Goal: Use online tool/utility: Utilize a website feature to perform a specific function

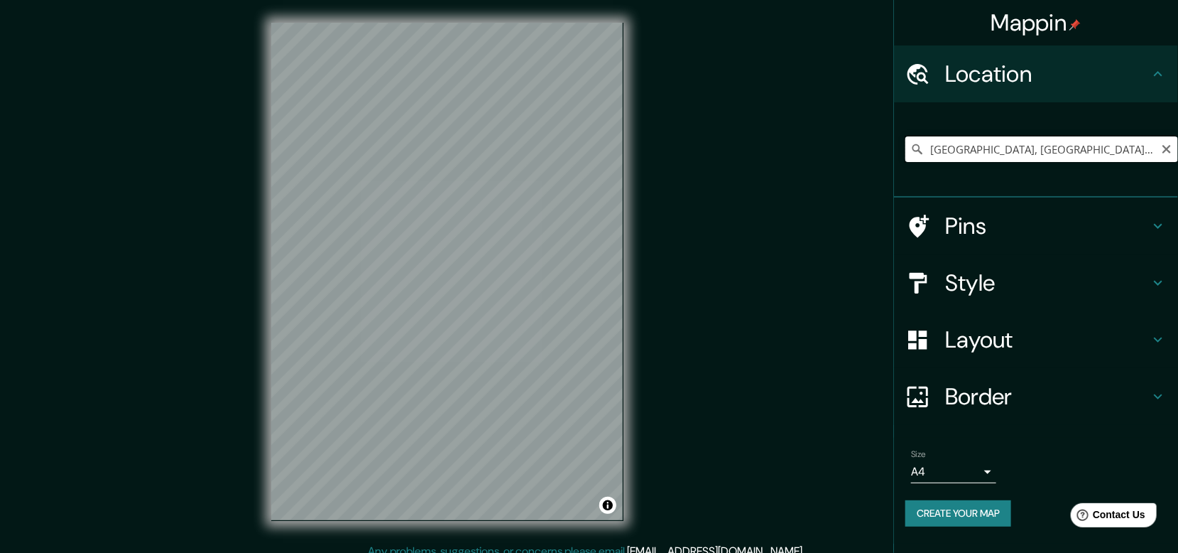
click at [1095, 153] on input "[GEOGRAPHIC_DATA], [GEOGRAPHIC_DATA], [GEOGRAPHIC_DATA], [GEOGRAPHIC_DATA]" at bounding box center [1042, 149] width 273 height 26
click at [1159, 144] on input "[GEOGRAPHIC_DATA], [GEOGRAPHIC_DATA], [GEOGRAPHIC_DATA], [GEOGRAPHIC_DATA]" at bounding box center [1042, 149] width 273 height 26
click at [1164, 144] on icon "Clear" at bounding box center [1166, 148] width 11 height 11
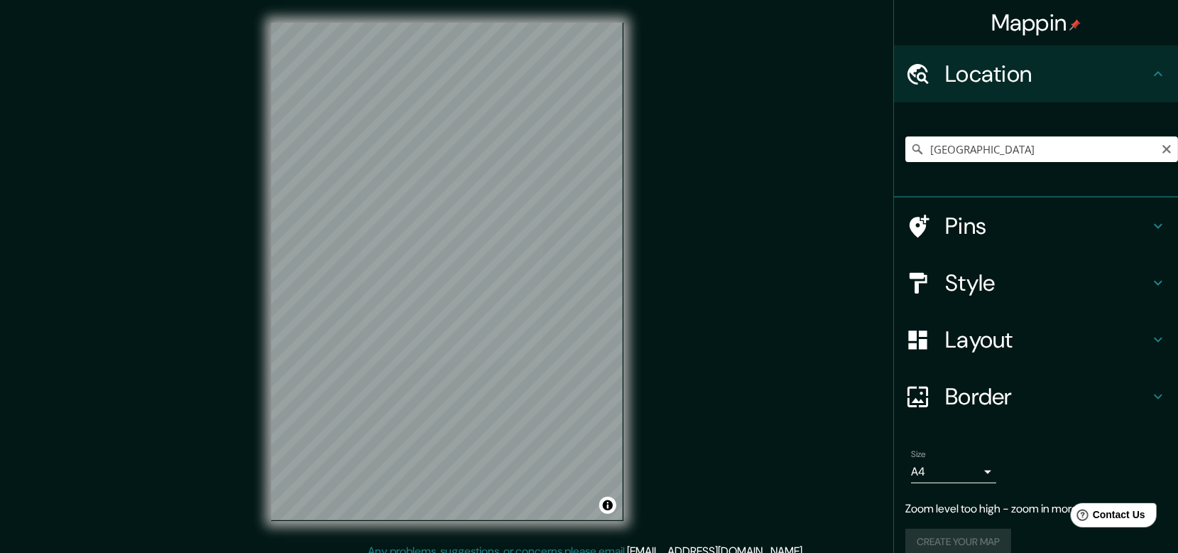
click at [798, 327] on div "Mappin Location [GEOGRAPHIC_DATA] Pins Style Layout Border Choose a border. Hin…" at bounding box center [589, 282] width 1178 height 565
click at [989, 286] on h4 "Style" at bounding box center [1047, 282] width 205 height 28
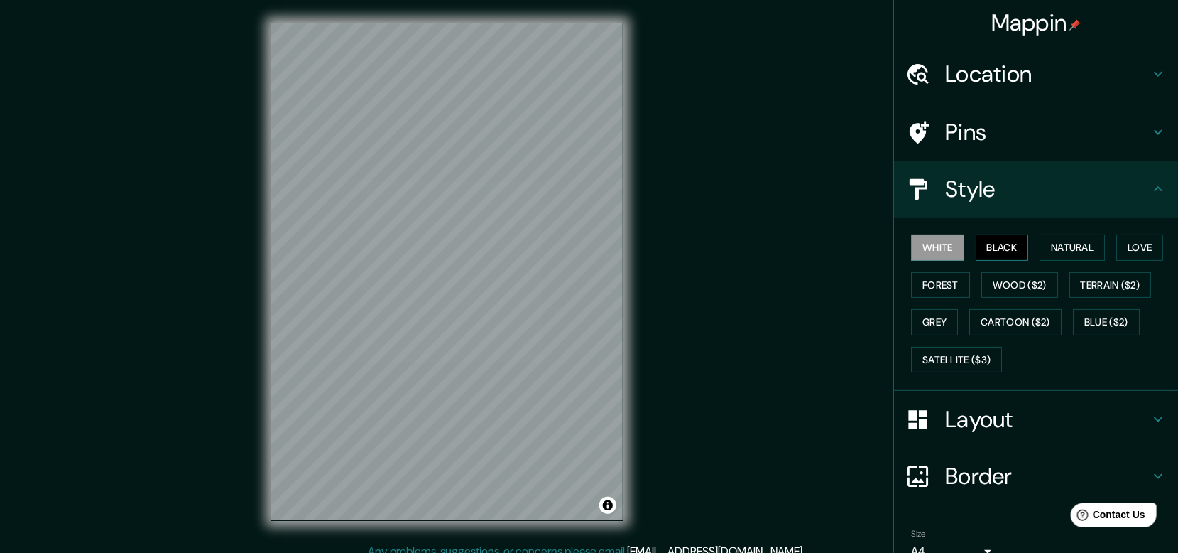
click at [999, 252] on button "Black" at bounding box center [1002, 247] width 53 height 26
click at [1064, 247] on button "Natural" at bounding box center [1072, 247] width 65 height 26
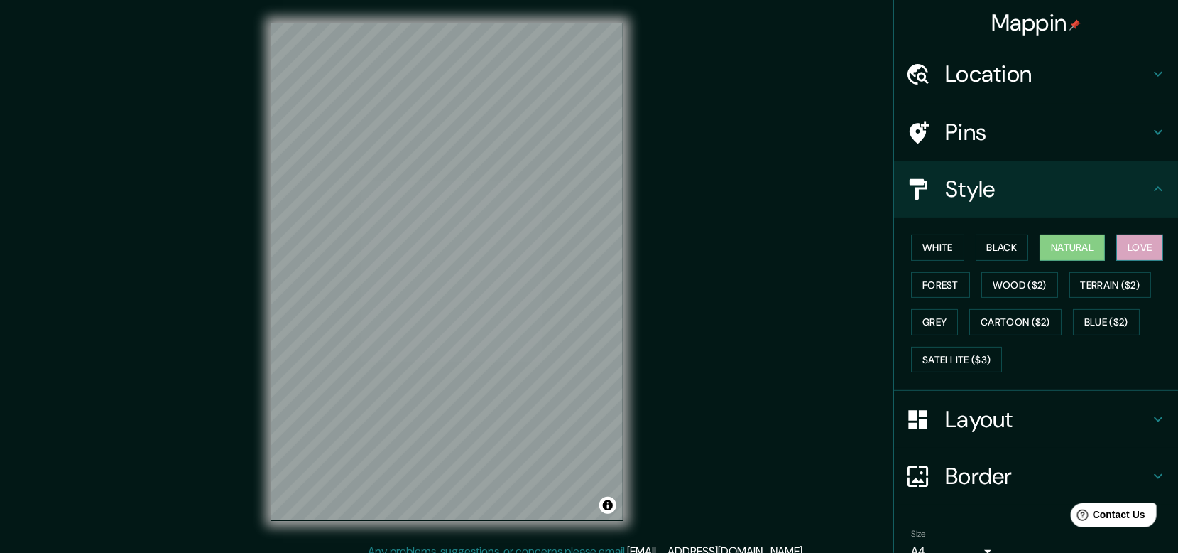
click at [1148, 244] on button "Love" at bounding box center [1139, 247] width 47 height 26
click at [941, 282] on button "Forest" at bounding box center [940, 285] width 59 height 26
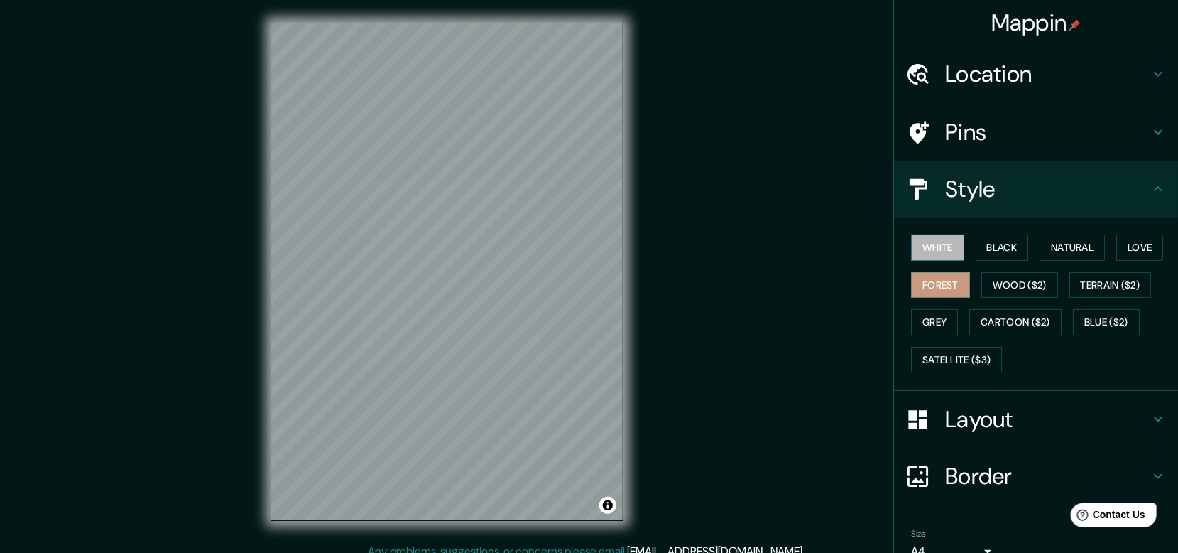
click at [949, 244] on button "White" at bounding box center [937, 247] width 53 height 26
click at [1000, 241] on button "Black" at bounding box center [1002, 247] width 53 height 26
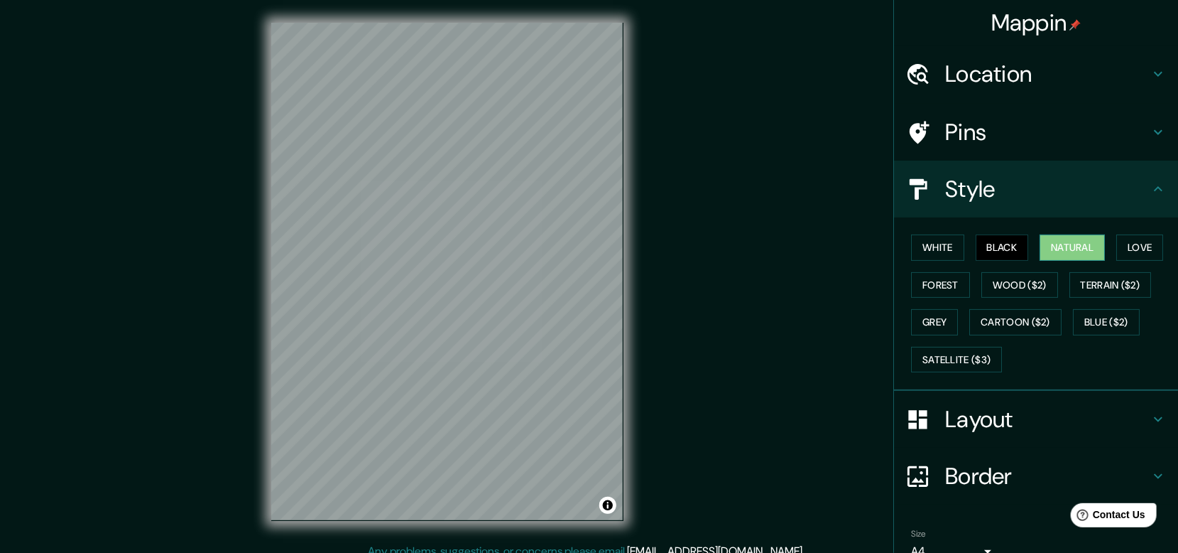
click at [1058, 253] on button "Natural" at bounding box center [1072, 247] width 65 height 26
click at [1140, 249] on button "Love" at bounding box center [1139, 247] width 47 height 26
click at [1062, 255] on button "Natural" at bounding box center [1072, 247] width 65 height 26
click at [1057, 412] on h4 "Layout" at bounding box center [1047, 419] width 205 height 28
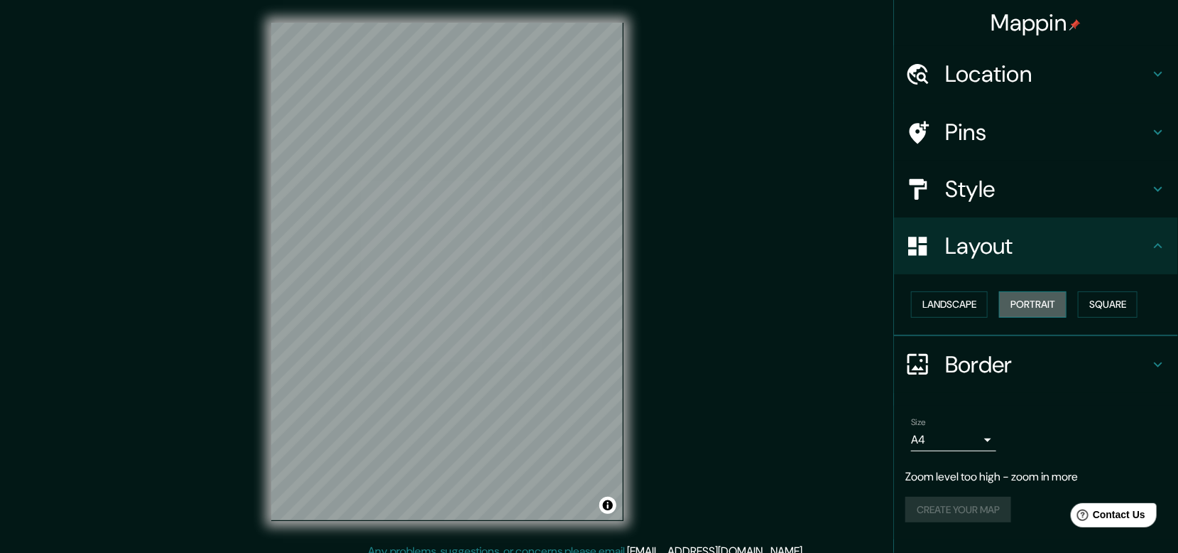
click at [1030, 305] on button "Portrait" at bounding box center [1032, 304] width 67 height 26
click at [970, 308] on button "Landscape" at bounding box center [949, 304] width 77 height 26
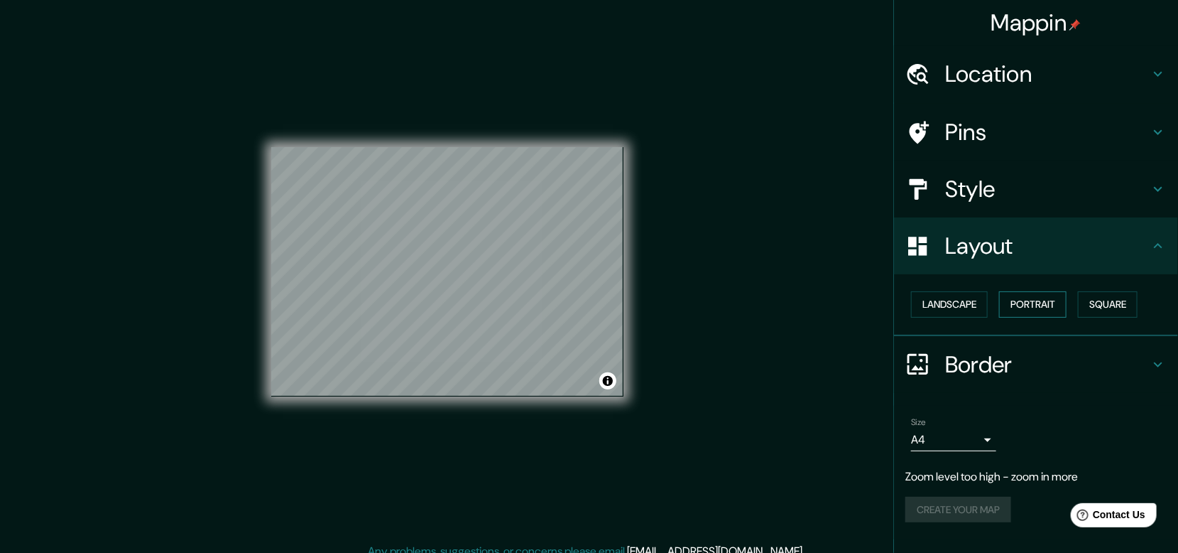
click at [1025, 303] on button "Portrait" at bounding box center [1032, 304] width 67 height 26
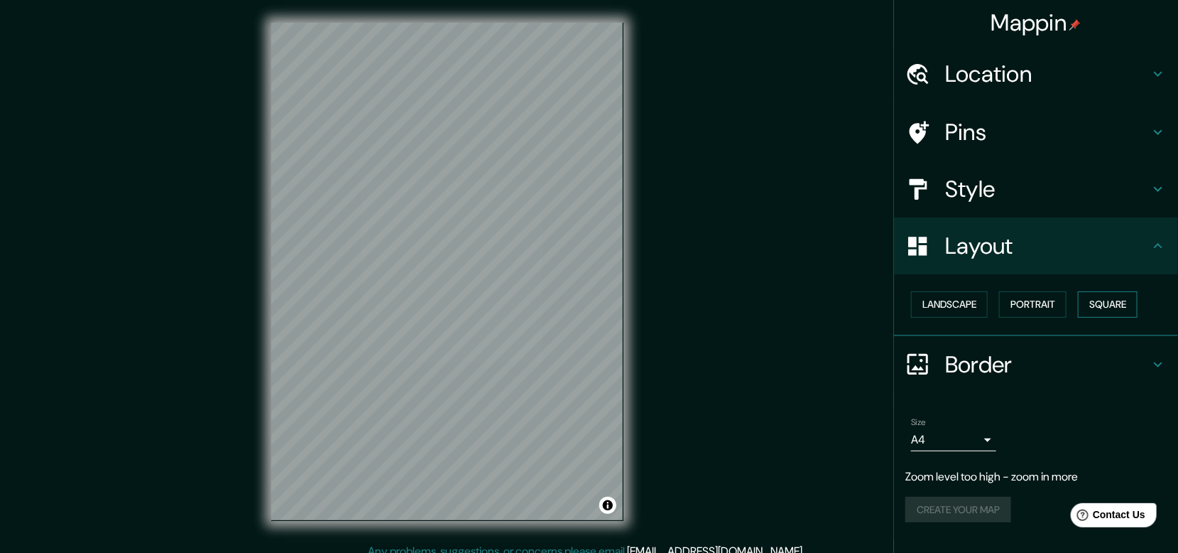
click at [1110, 300] on button "Square" at bounding box center [1108, 304] width 60 height 26
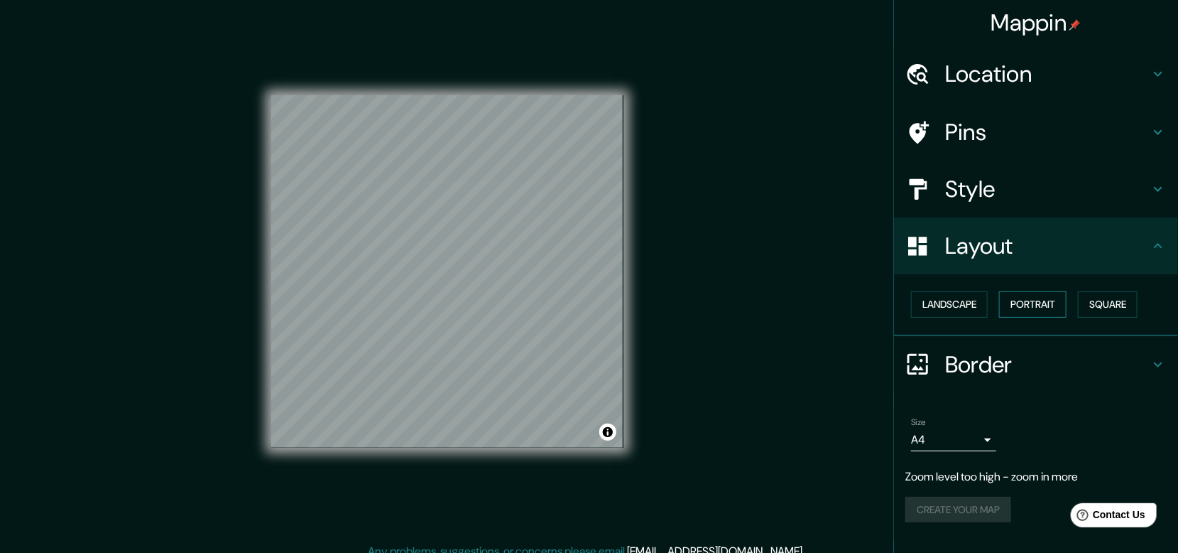
click at [1045, 298] on button "Portrait" at bounding box center [1032, 304] width 67 height 26
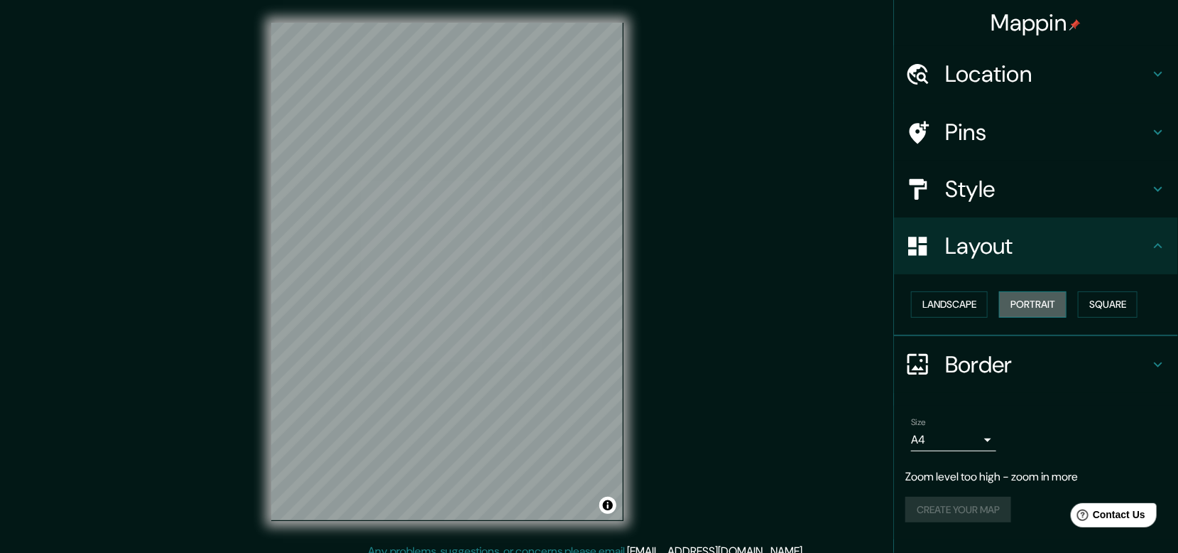
click at [1057, 303] on button "Portrait" at bounding box center [1032, 304] width 67 height 26
click at [1016, 235] on h4 "Layout" at bounding box center [1047, 246] width 205 height 28
click at [984, 200] on h4 "Style" at bounding box center [1047, 189] width 205 height 28
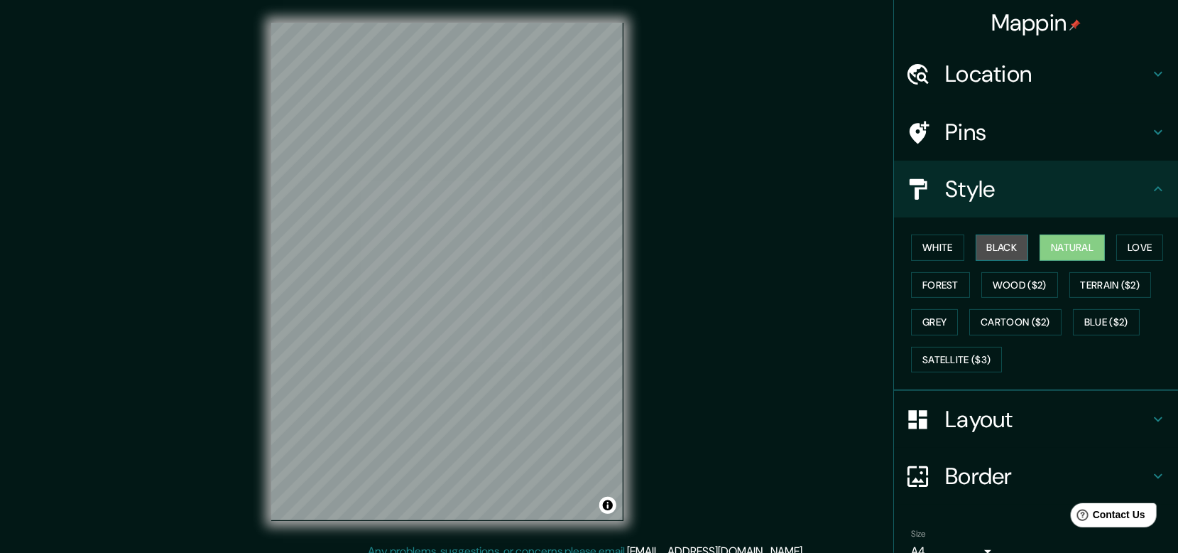
click at [994, 237] on button "Black" at bounding box center [1002, 247] width 53 height 26
click at [911, 250] on button "White" at bounding box center [937, 247] width 53 height 26
click at [972, 476] on h4 "Border" at bounding box center [1047, 476] width 205 height 28
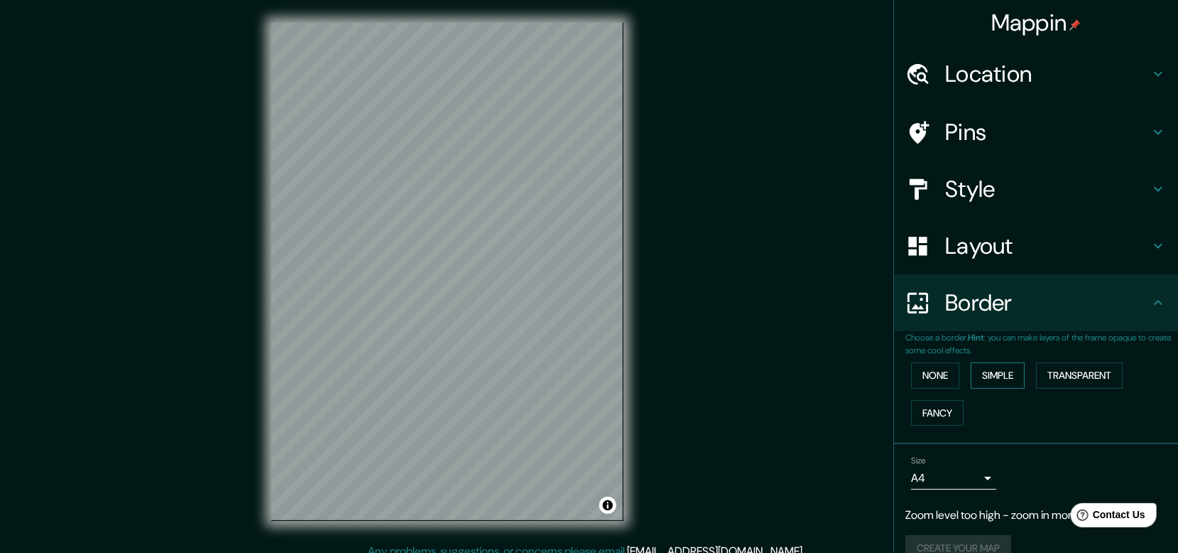
click at [991, 373] on button "Simple" at bounding box center [998, 375] width 54 height 26
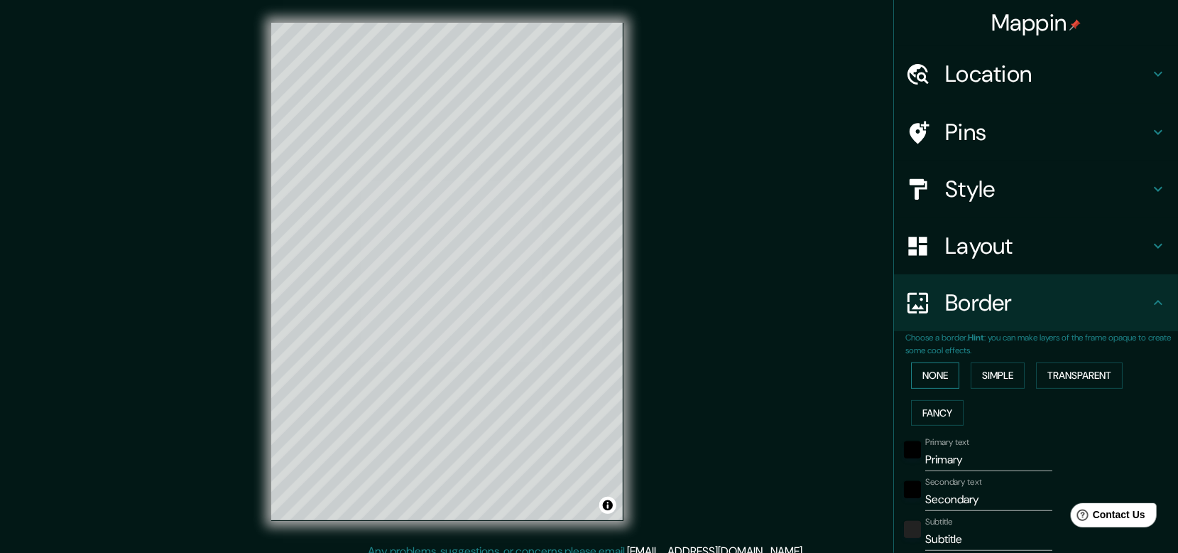
click at [930, 374] on button "None" at bounding box center [935, 375] width 48 height 26
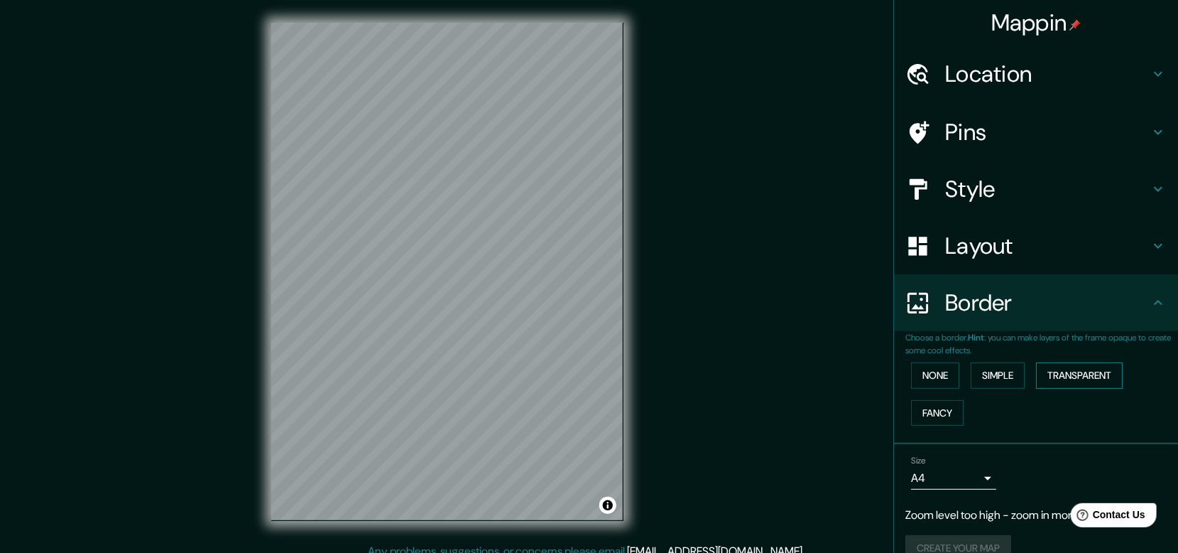
click at [1043, 371] on button "Transparent" at bounding box center [1079, 375] width 87 height 26
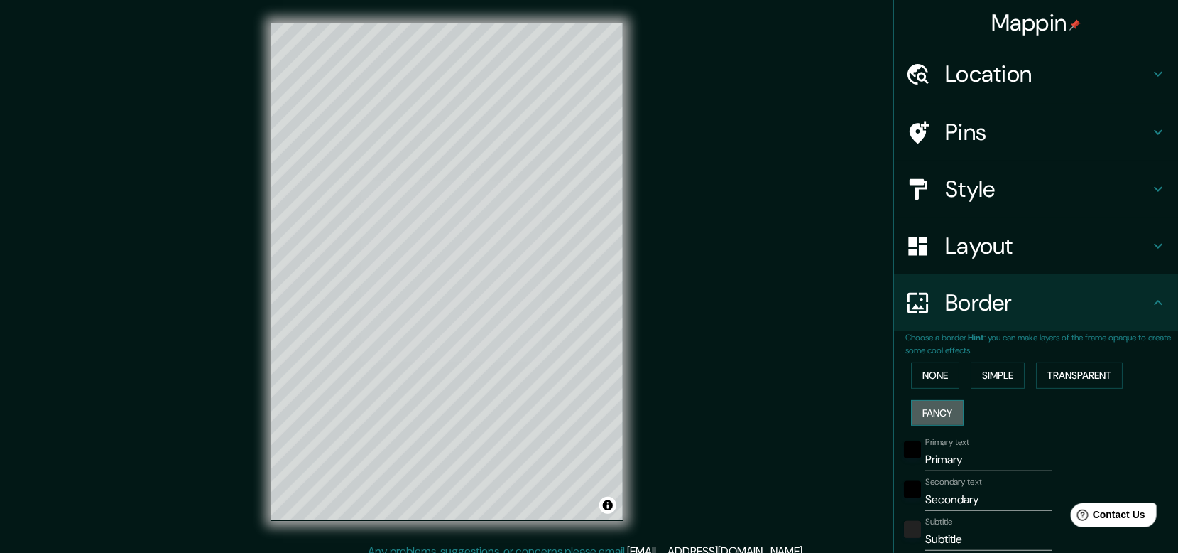
click at [940, 408] on button "Fancy" at bounding box center [937, 413] width 53 height 26
click at [926, 370] on button "None" at bounding box center [935, 375] width 48 height 26
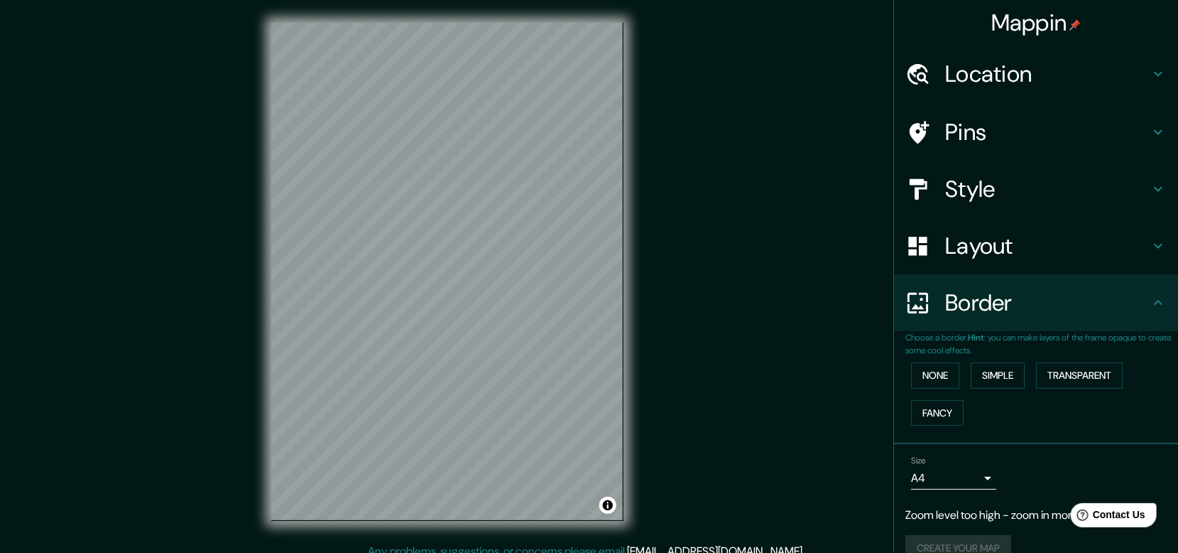
click at [984, 197] on h4 "Style" at bounding box center [1047, 189] width 205 height 28
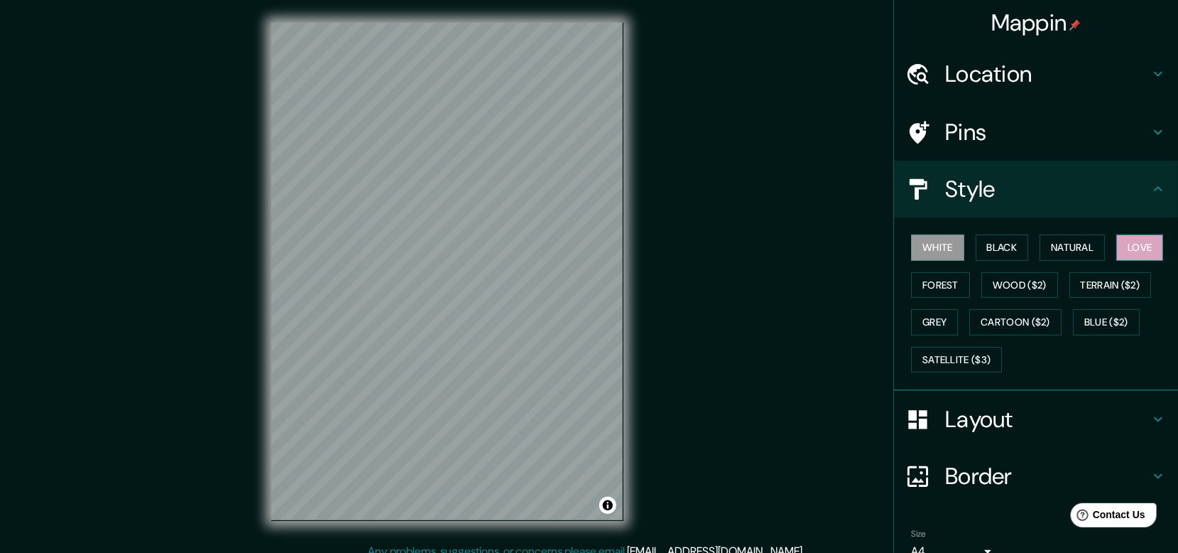
click at [1116, 251] on button "Love" at bounding box center [1139, 247] width 47 height 26
click at [1067, 251] on button "Natural" at bounding box center [1072, 247] width 65 height 26
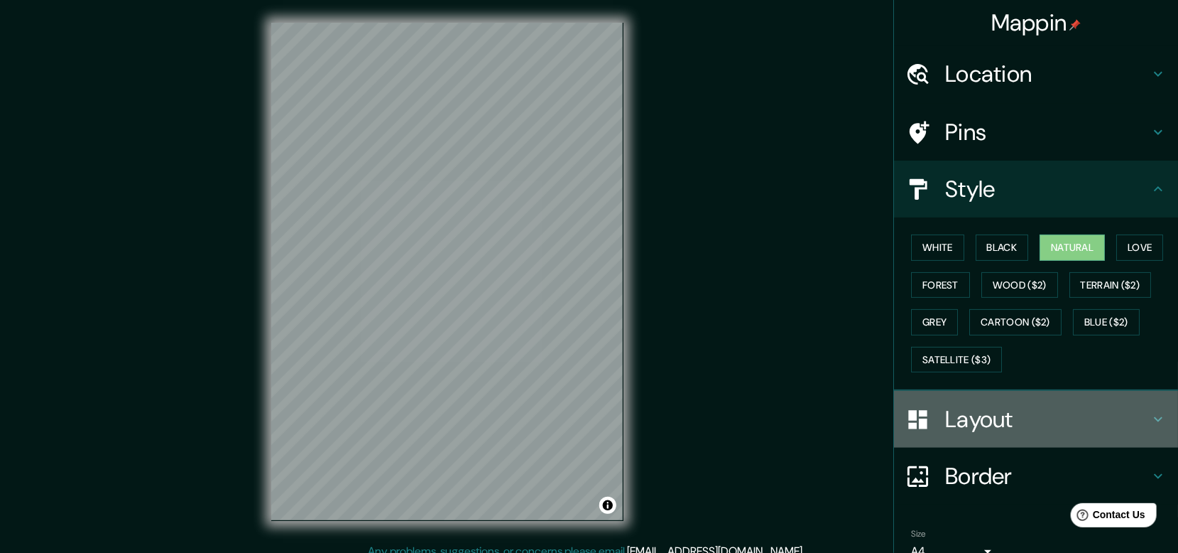
click at [1036, 424] on h4 "Layout" at bounding box center [1047, 419] width 205 height 28
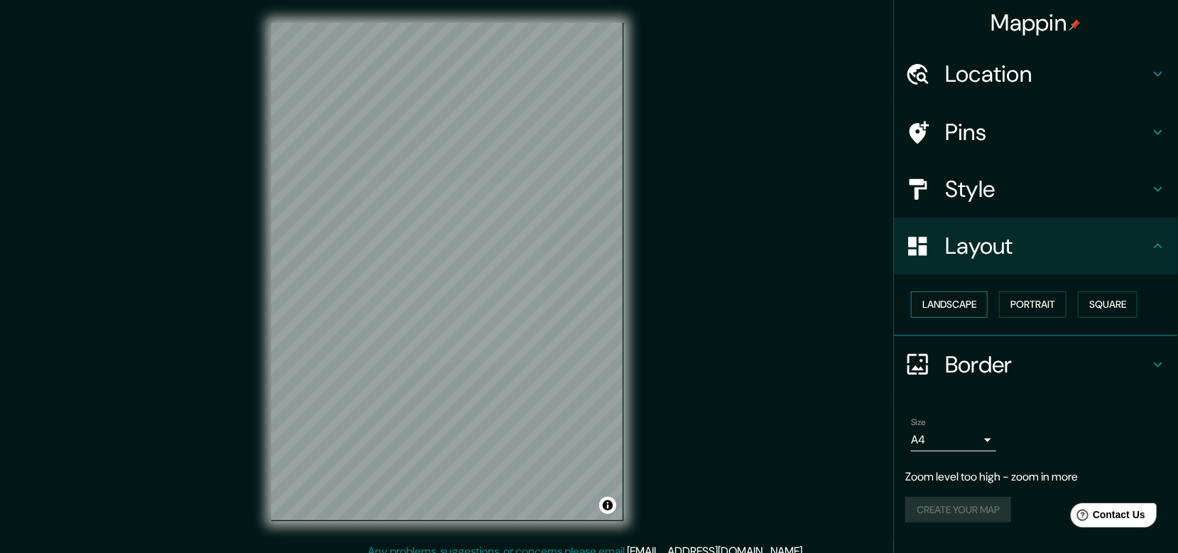
click at [970, 301] on button "Landscape" at bounding box center [949, 304] width 77 height 26
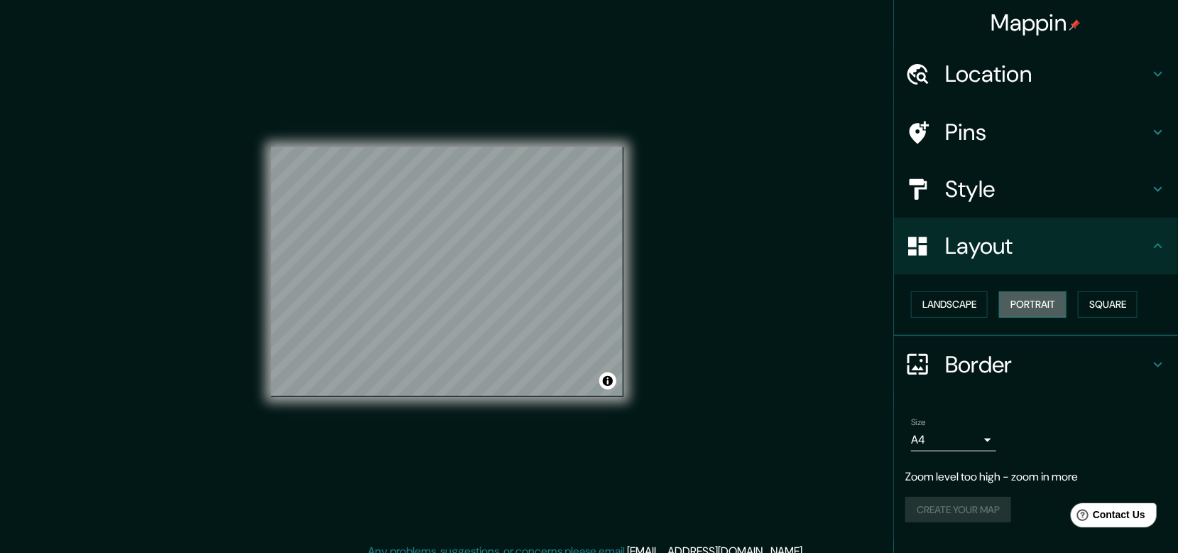
click at [1063, 301] on button "Portrait" at bounding box center [1032, 304] width 67 height 26
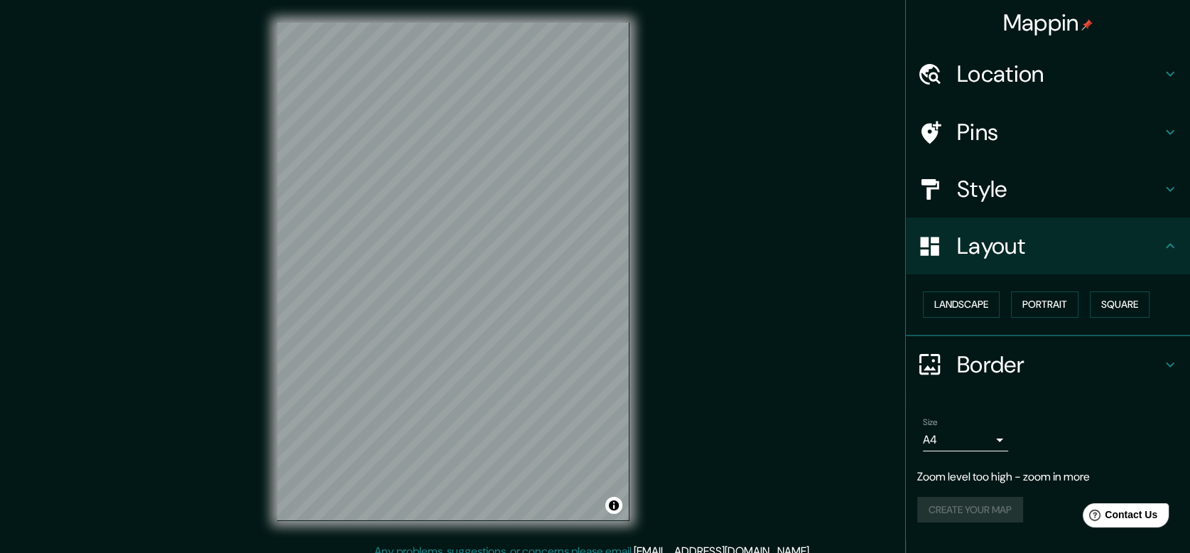
click at [980, 438] on body "Mappin Location [GEOGRAPHIC_DATA] Pins Style Layout Landscape Portrait Square B…" at bounding box center [595, 276] width 1190 height 553
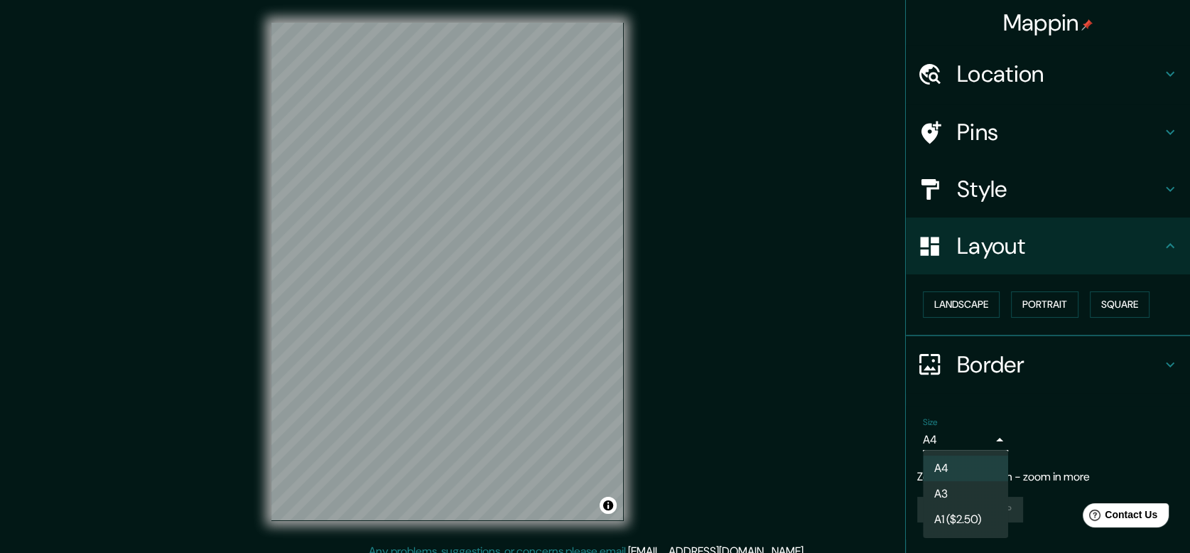
click at [957, 496] on li "A3" at bounding box center [965, 494] width 85 height 26
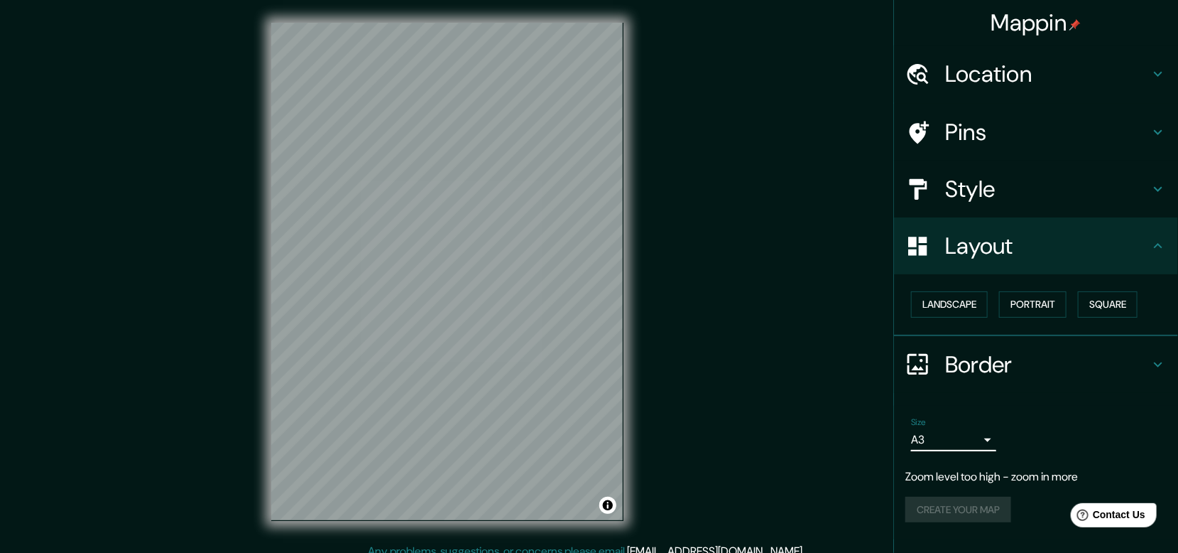
click at [969, 124] on h4 "Pins" at bounding box center [1047, 132] width 205 height 28
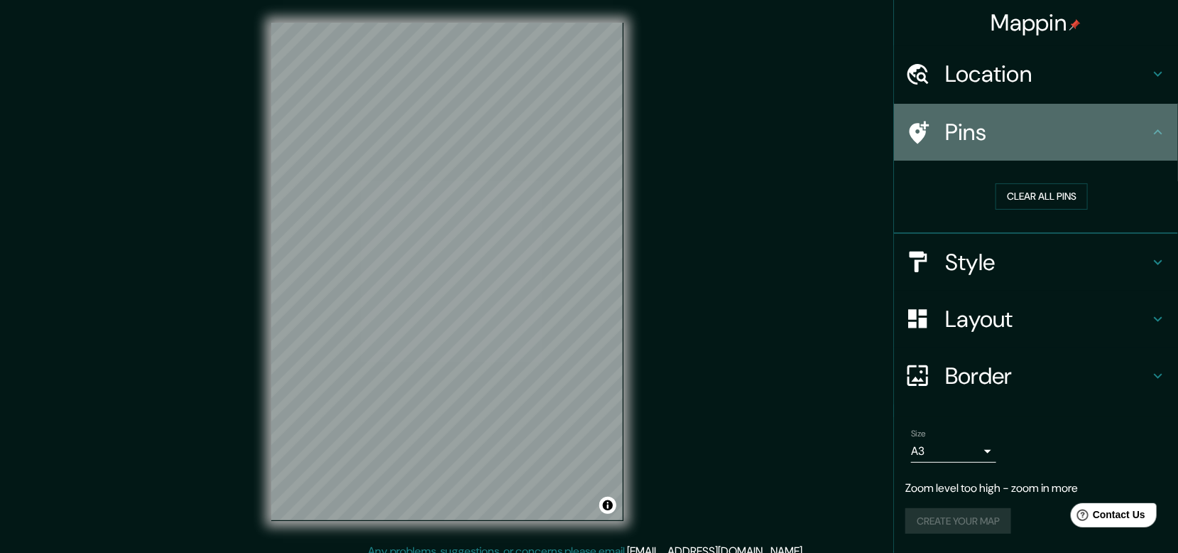
click at [969, 124] on h4 "Pins" at bounding box center [1047, 132] width 205 height 28
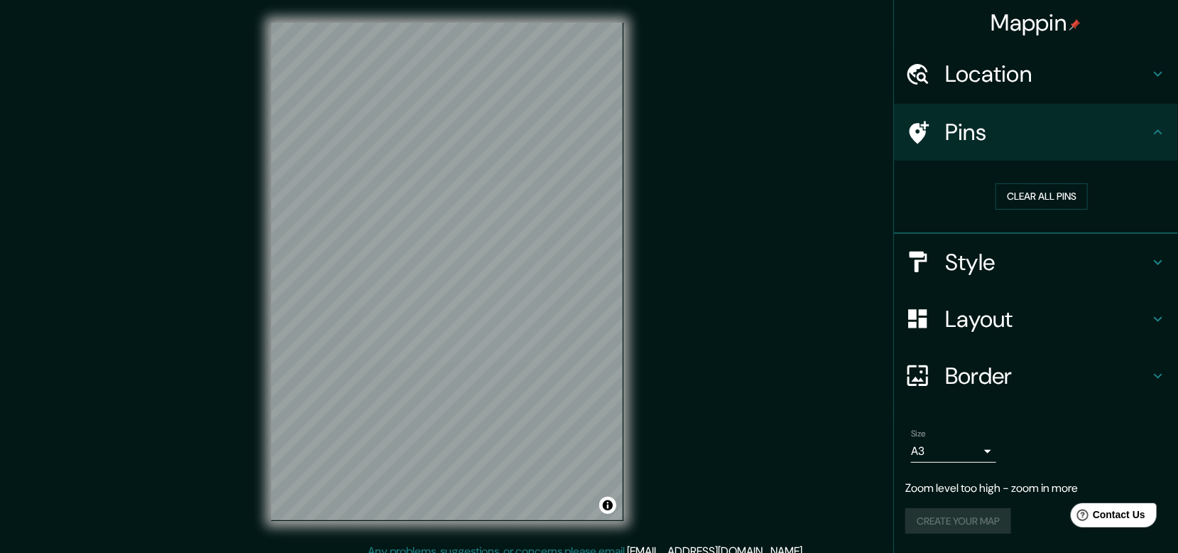
click at [1050, 82] on h4 "Location" at bounding box center [1047, 74] width 205 height 28
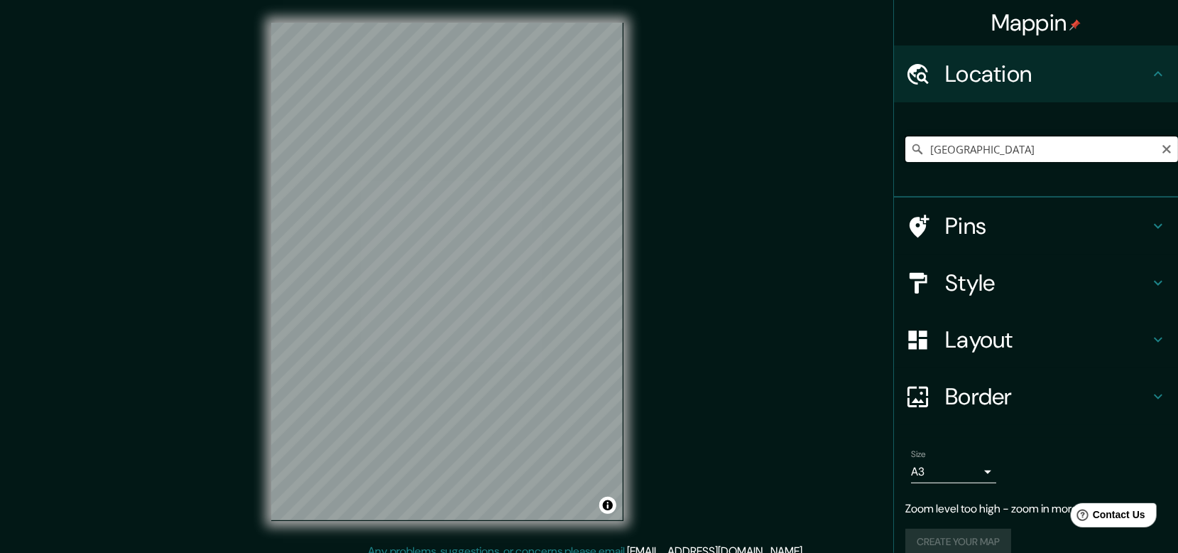
click at [1014, 152] on input "[GEOGRAPHIC_DATA]" at bounding box center [1042, 149] width 273 height 26
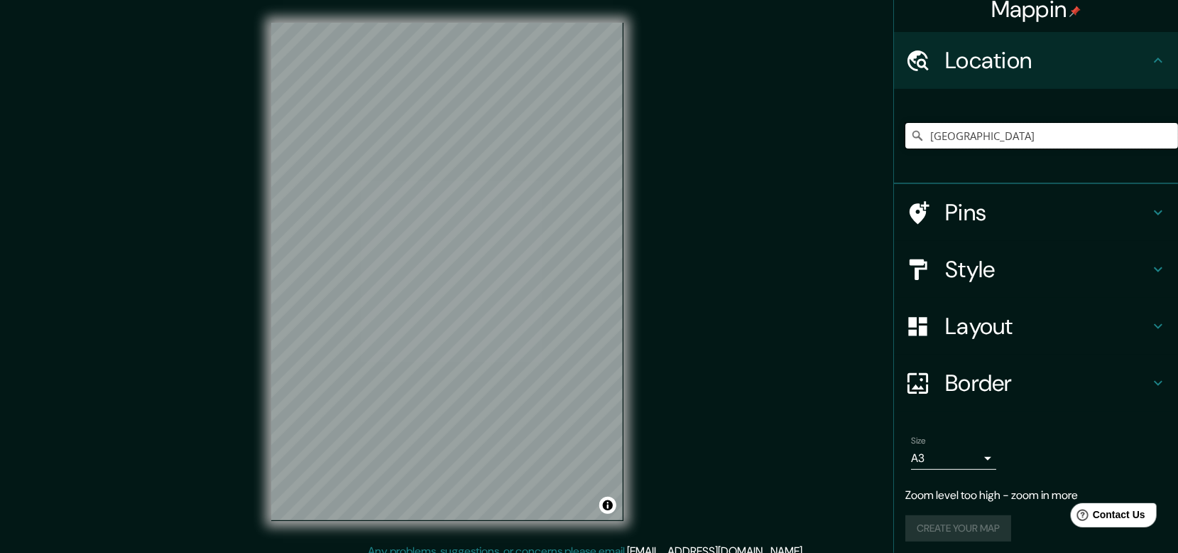
scroll to position [18, 0]
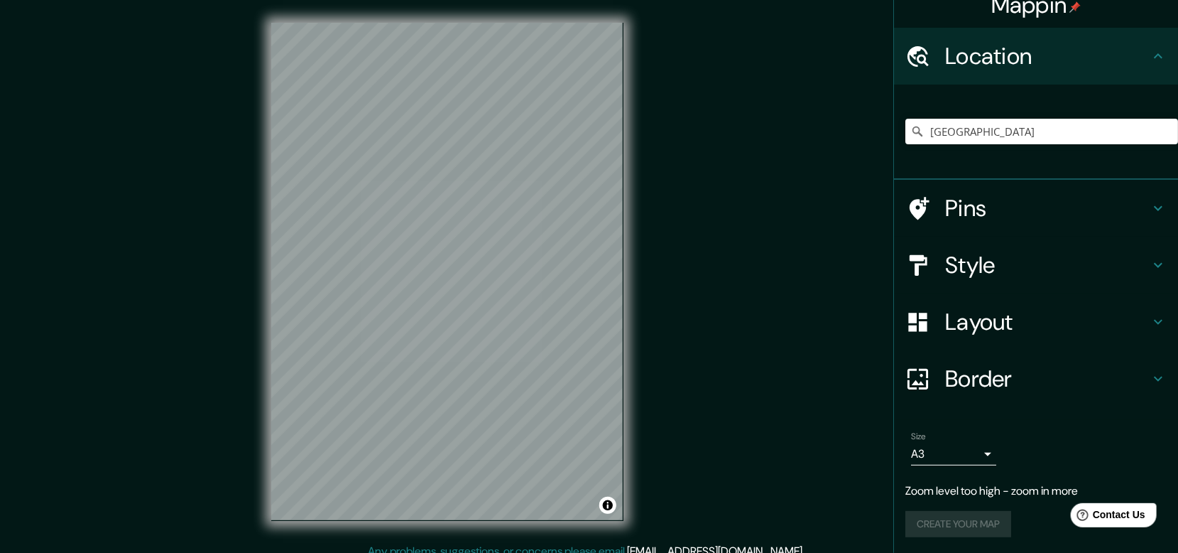
click at [1049, 383] on h4 "Border" at bounding box center [1047, 378] width 205 height 28
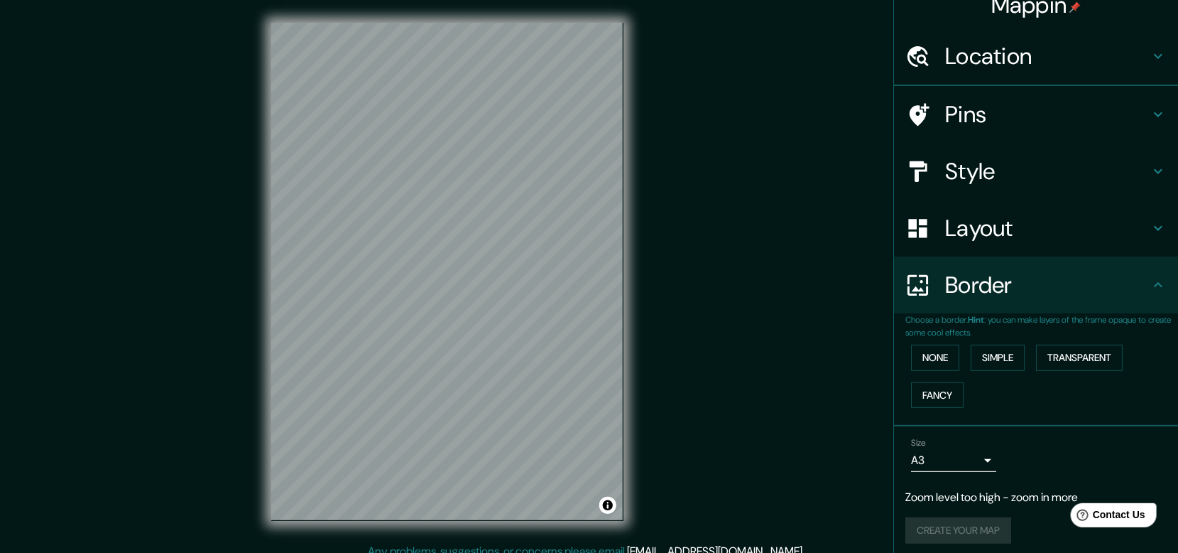
scroll to position [0, 0]
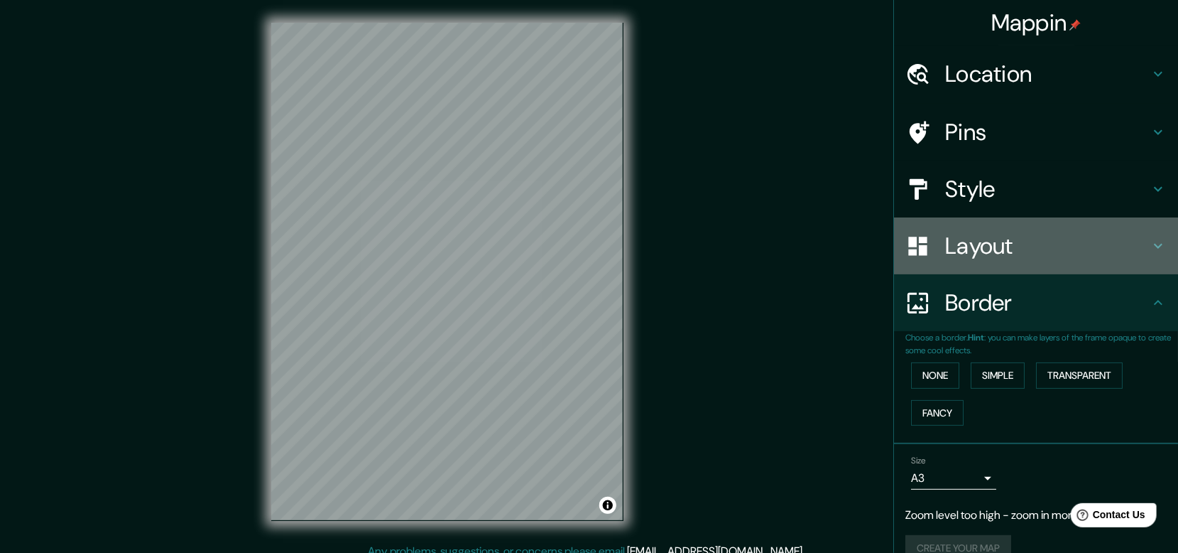
click at [978, 253] on h4 "Layout" at bounding box center [1047, 246] width 205 height 28
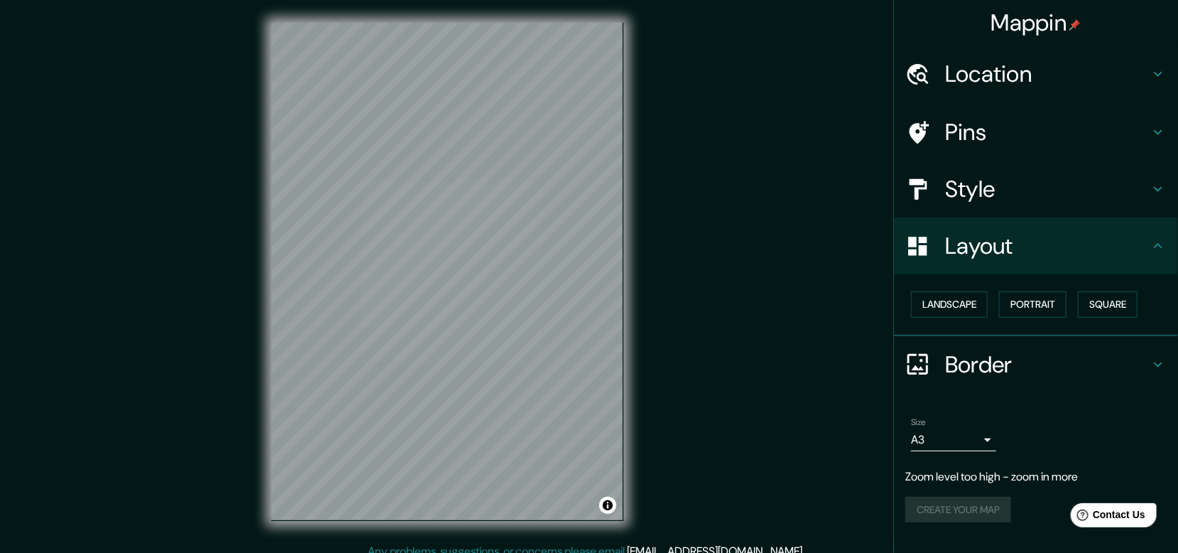
click at [958, 320] on div "Landscape [GEOGRAPHIC_DATA]" at bounding box center [1042, 305] width 273 height 38
click at [952, 304] on button "Landscape" at bounding box center [949, 304] width 77 height 26
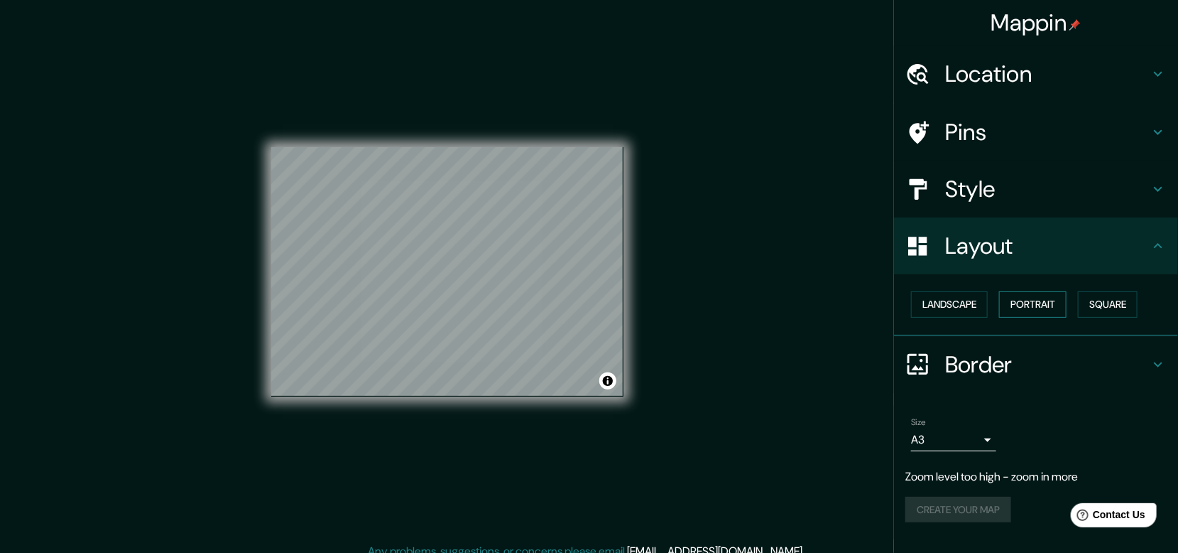
click at [1013, 295] on button "Portrait" at bounding box center [1032, 304] width 67 height 26
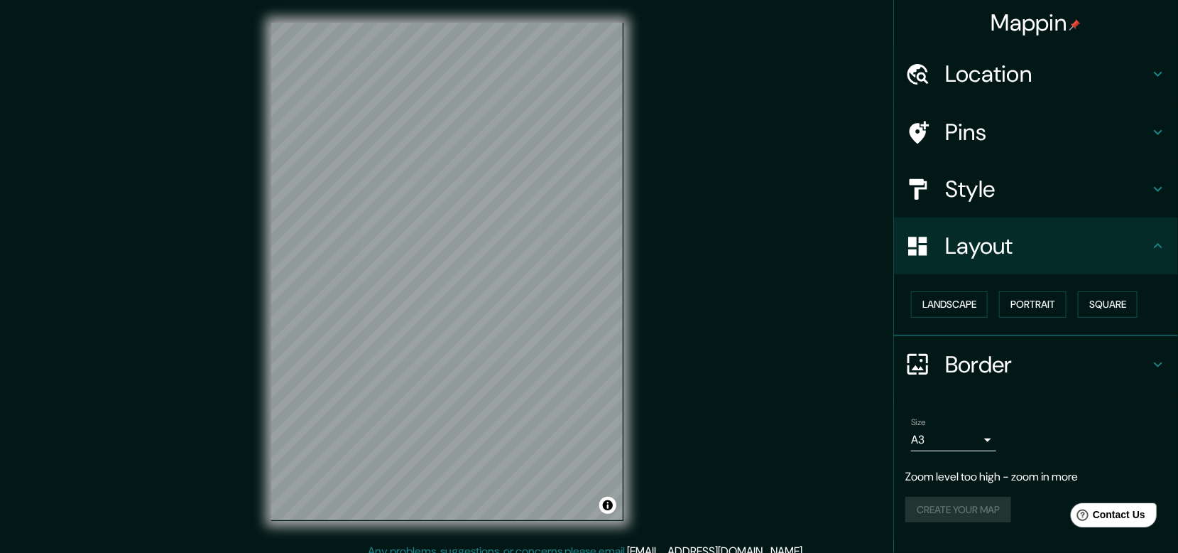
click at [750, 312] on div "Mappin Location [GEOGRAPHIC_DATA] Pins Style Layout Landscape Portrait Square B…" at bounding box center [589, 282] width 1178 height 565
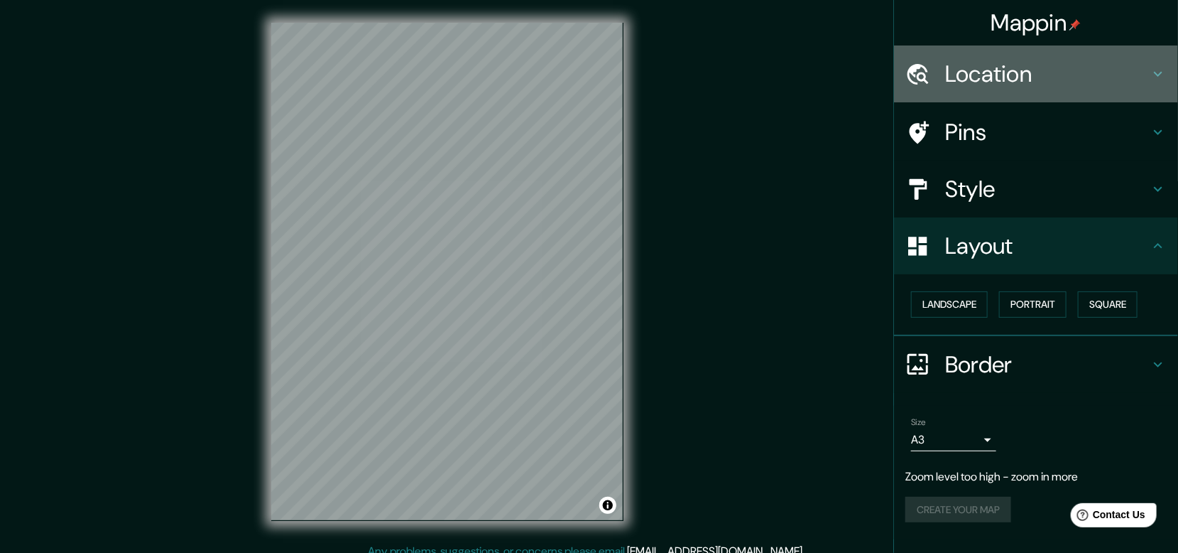
click at [1009, 74] on h4 "Location" at bounding box center [1047, 74] width 205 height 28
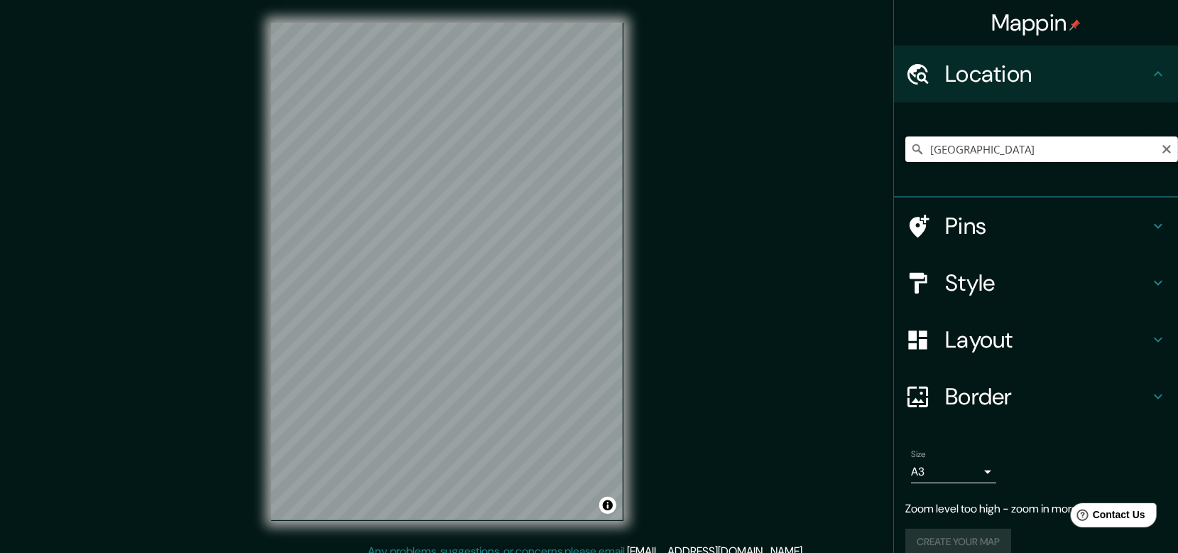
click at [1039, 150] on input "[GEOGRAPHIC_DATA]" at bounding box center [1042, 149] width 273 height 26
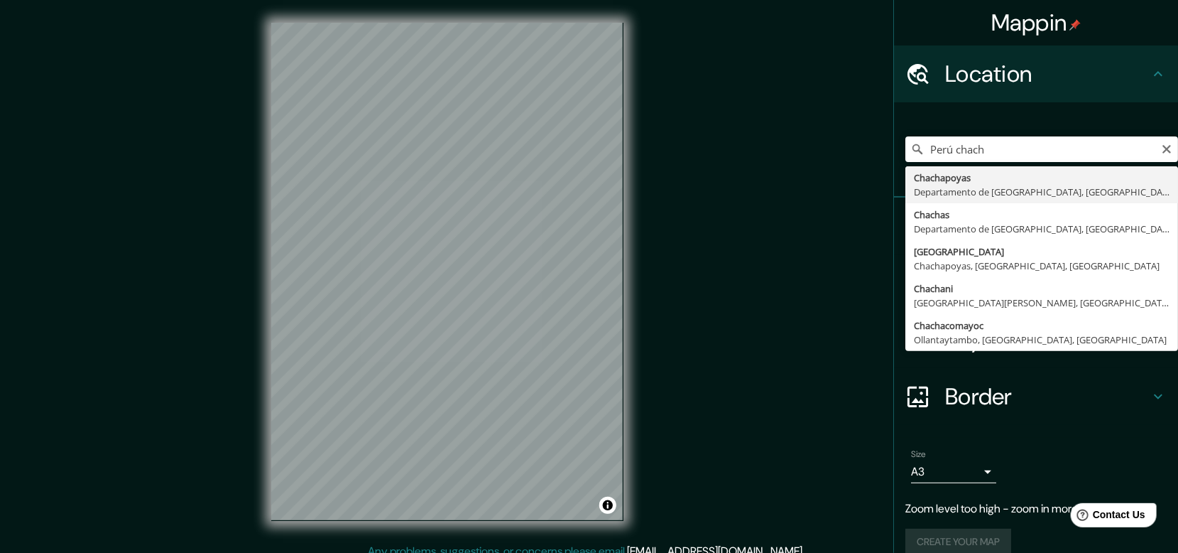
type input "Chachapoyas, [GEOGRAPHIC_DATA], [GEOGRAPHIC_DATA]"
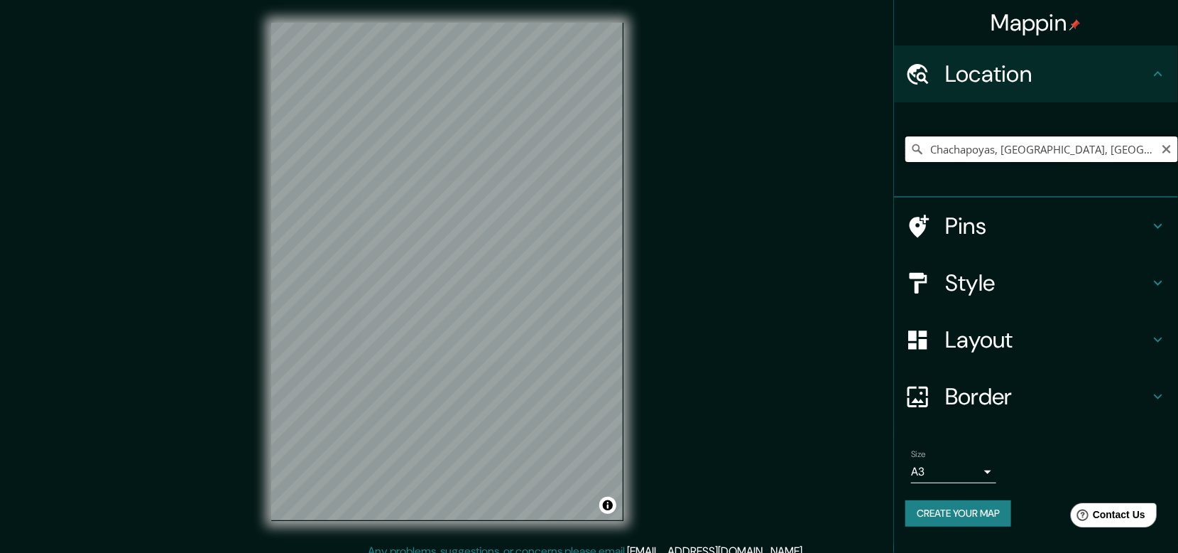
click at [1149, 153] on input "Chachapoyas, [GEOGRAPHIC_DATA], [GEOGRAPHIC_DATA]" at bounding box center [1042, 149] width 273 height 26
drag, startPoint x: 1149, startPoint y: 152, endPoint x: 1171, endPoint y: 152, distance: 22.0
click at [1171, 152] on div "Chachapoyas, [GEOGRAPHIC_DATA], [GEOGRAPHIC_DATA]" at bounding box center [1042, 149] width 273 height 26
